Goal: Navigation & Orientation: Find specific page/section

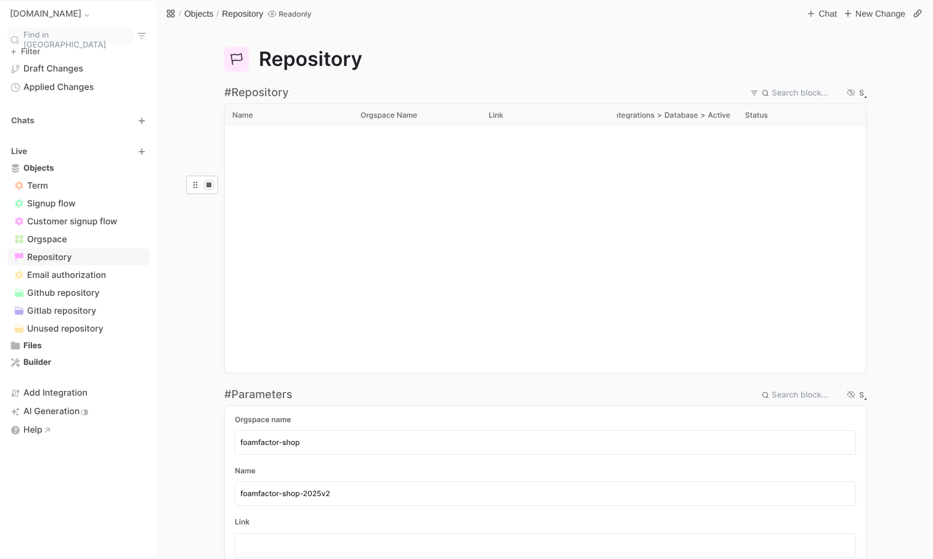
scroll to position [549, 0]
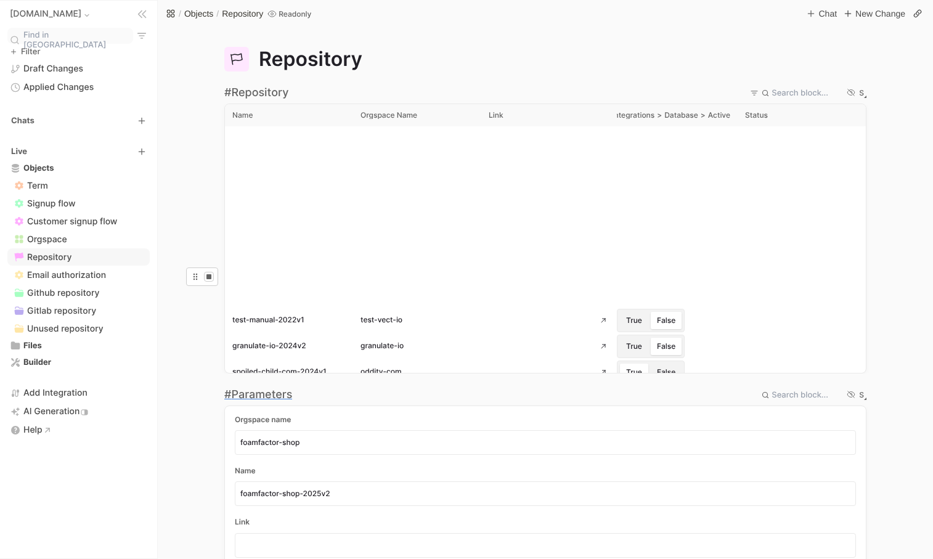
scroll to position [458, 0]
